Goal: Task Accomplishment & Management: Complete application form

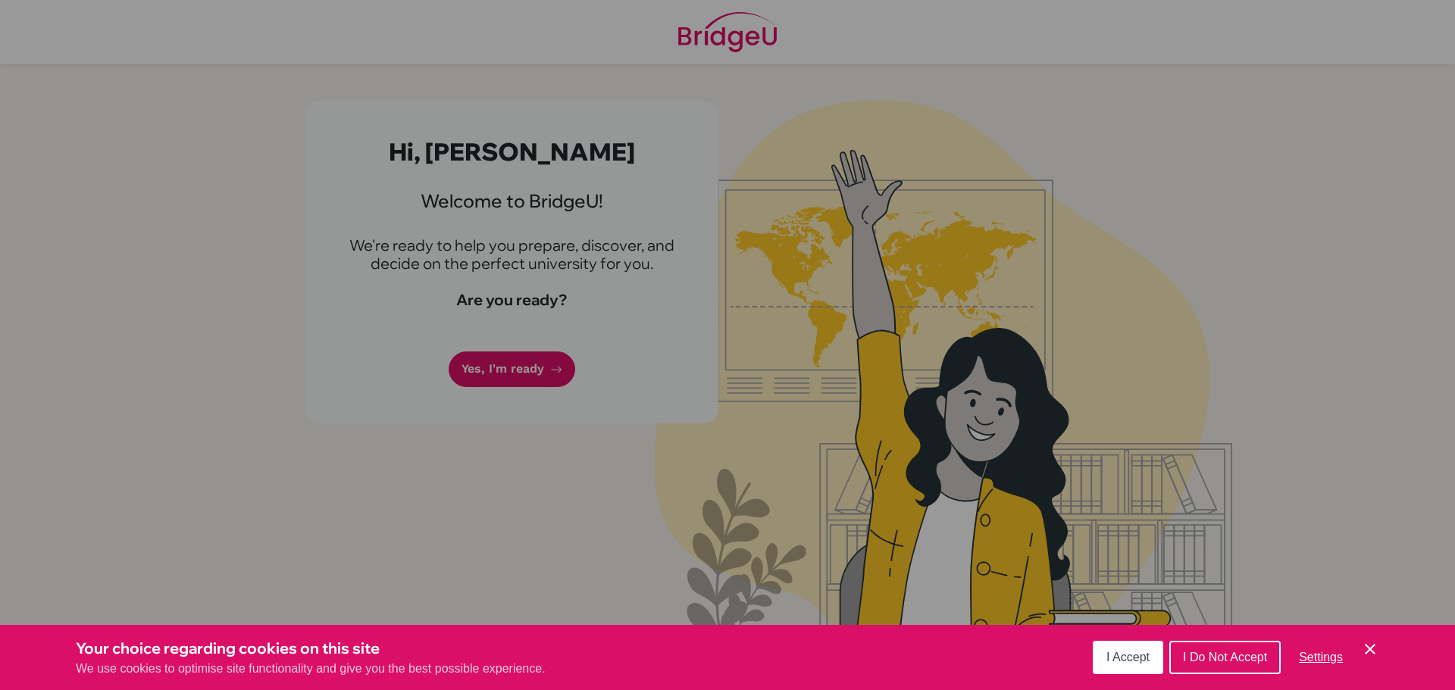
click at [1137, 659] on span "I Accept" at bounding box center [1127, 657] width 43 height 13
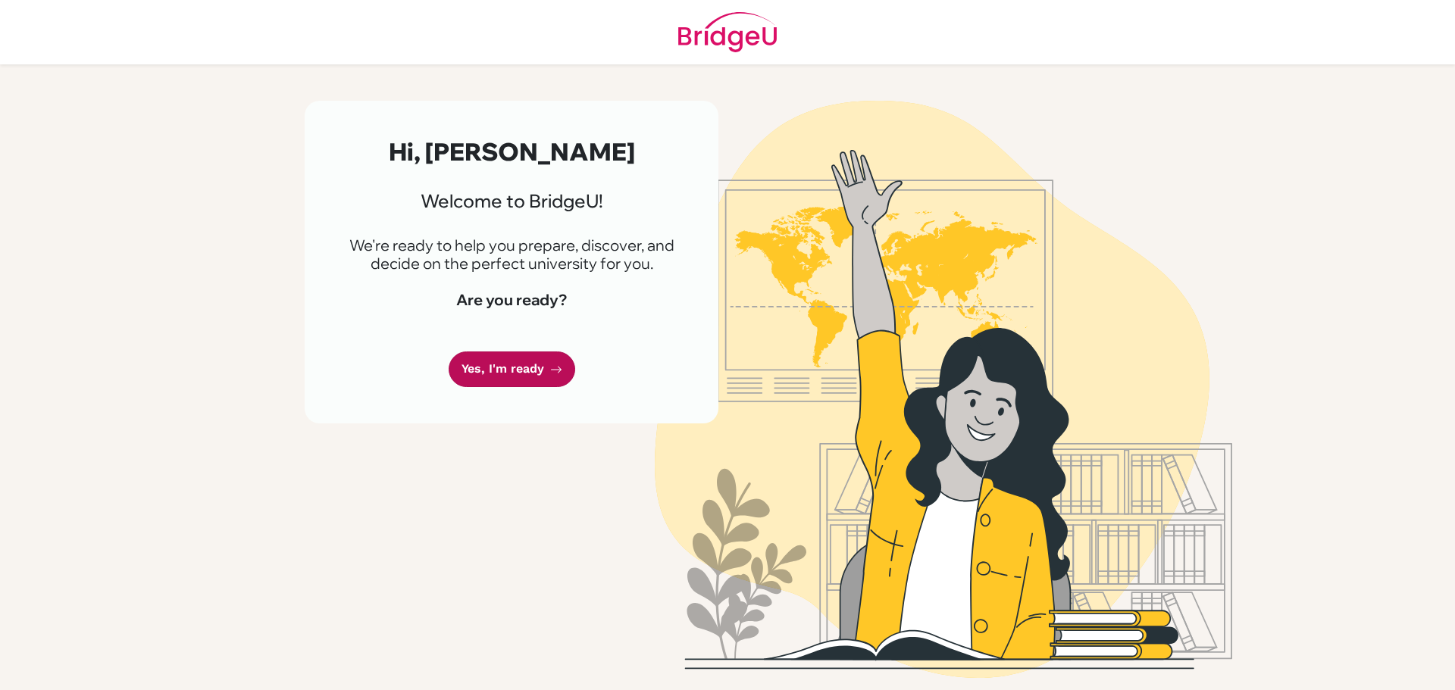
click at [514, 367] on link "Yes, I'm ready" at bounding box center [512, 370] width 127 height 36
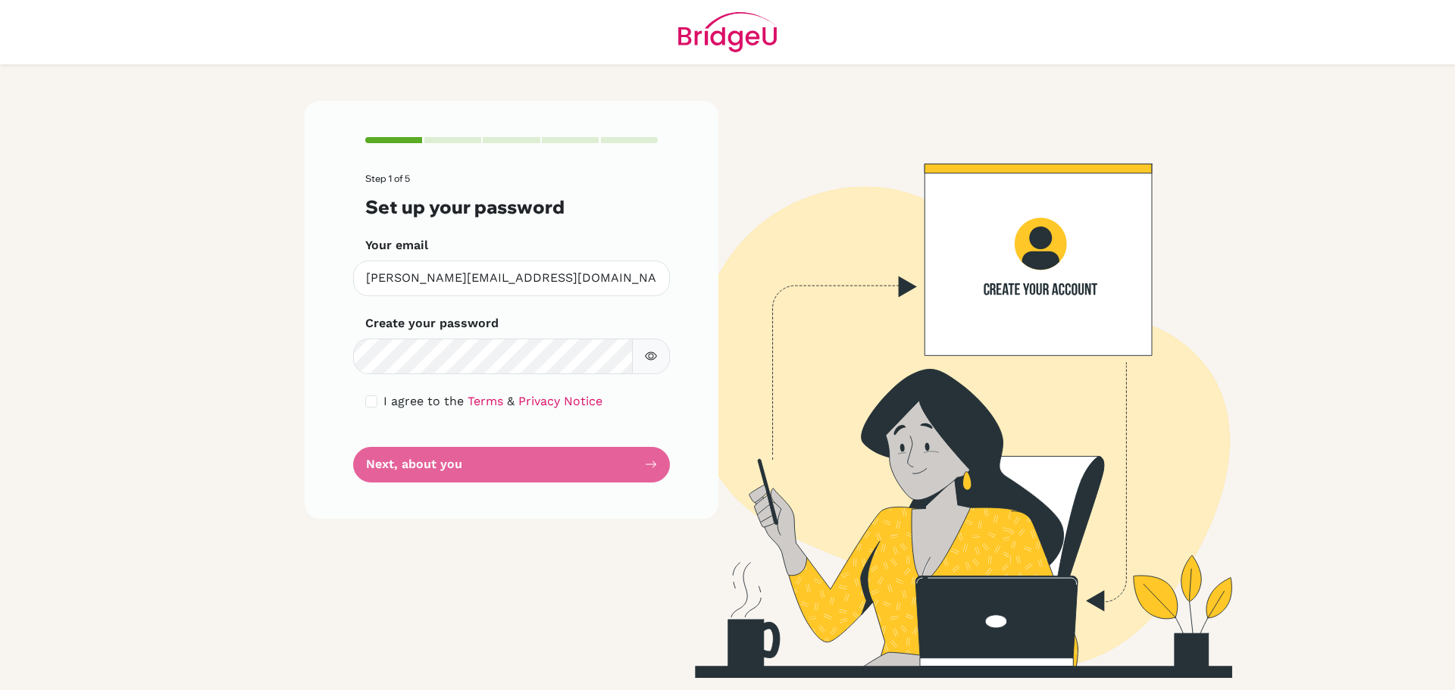
click at [653, 363] on button "button" at bounding box center [651, 357] width 38 height 36
click at [381, 402] on div "I agree to the Terms & Privacy Notice" at bounding box center [511, 401] width 292 height 18
click at [377, 401] on input "checkbox" at bounding box center [371, 402] width 12 height 12
checkbox input "true"
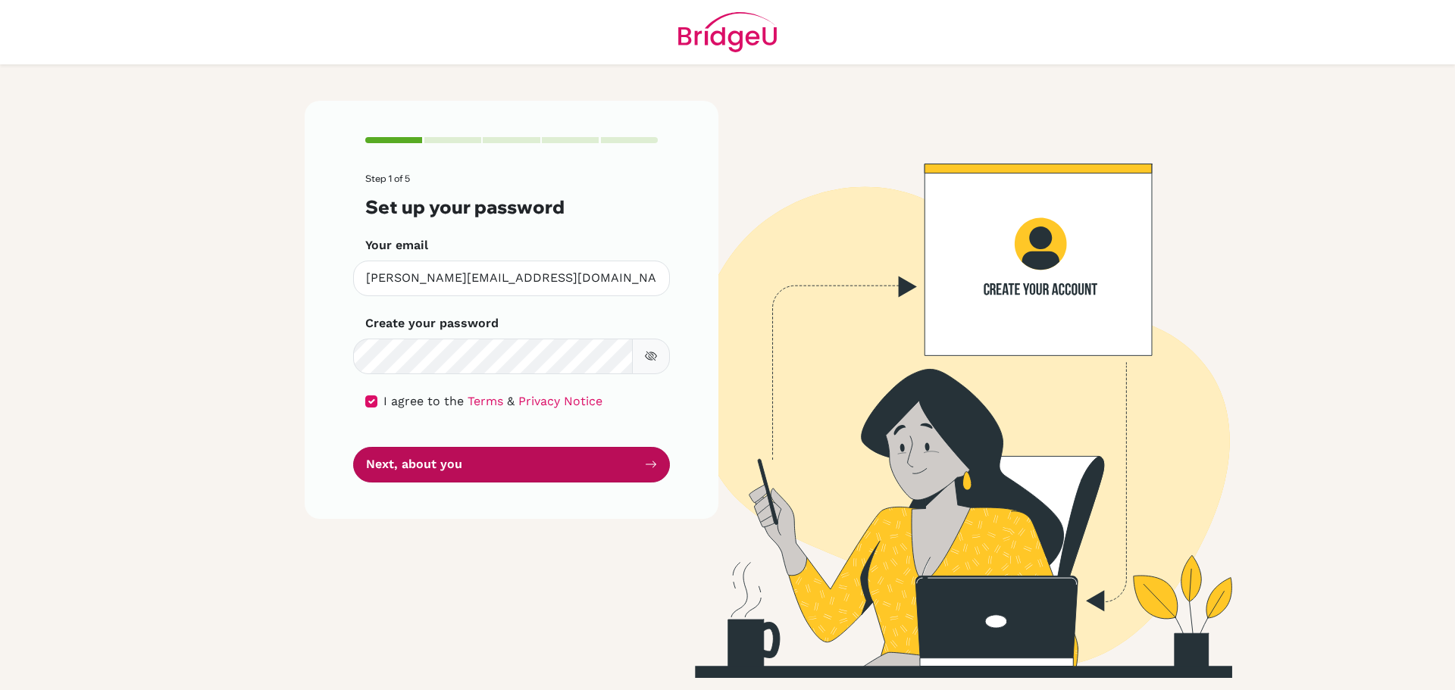
click at [518, 472] on button "Next, about you" at bounding box center [511, 465] width 317 height 36
